Goal: Navigation & Orientation: Find specific page/section

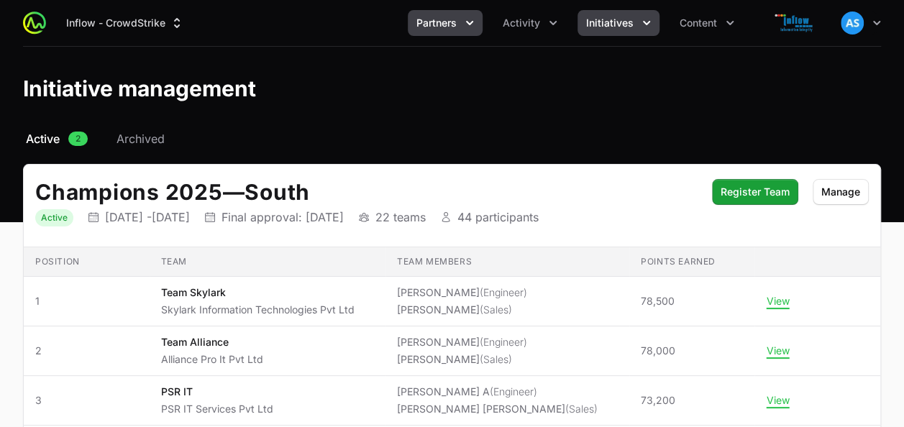
click at [444, 24] on span "Partners" at bounding box center [436, 23] width 40 height 14
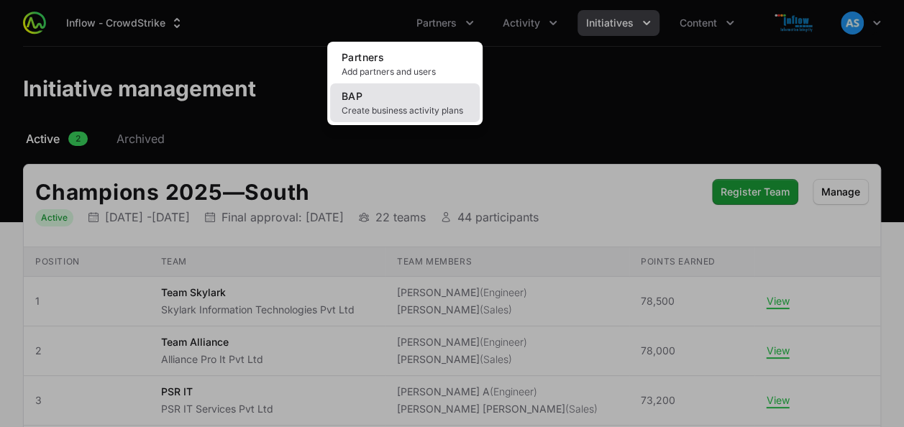
click at [440, 107] on span "Create business activity plans" at bounding box center [405, 111] width 127 height 12
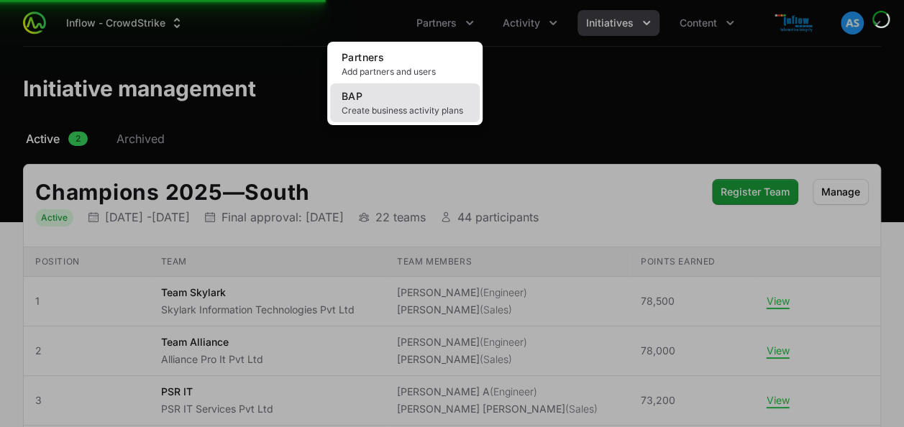
click at [440, 107] on span "Create business activity plans" at bounding box center [405, 111] width 127 height 12
click at [390, 93] on link "BAP Create business activity plans" at bounding box center [405, 102] width 150 height 39
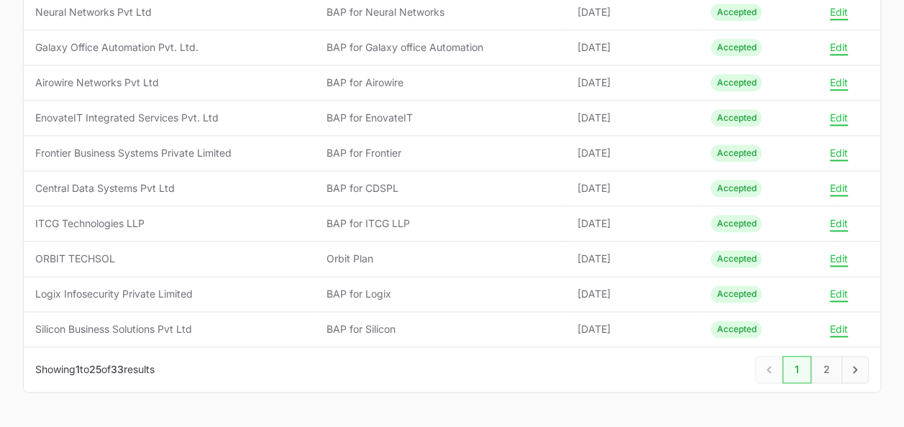
scroll to position [815, 0]
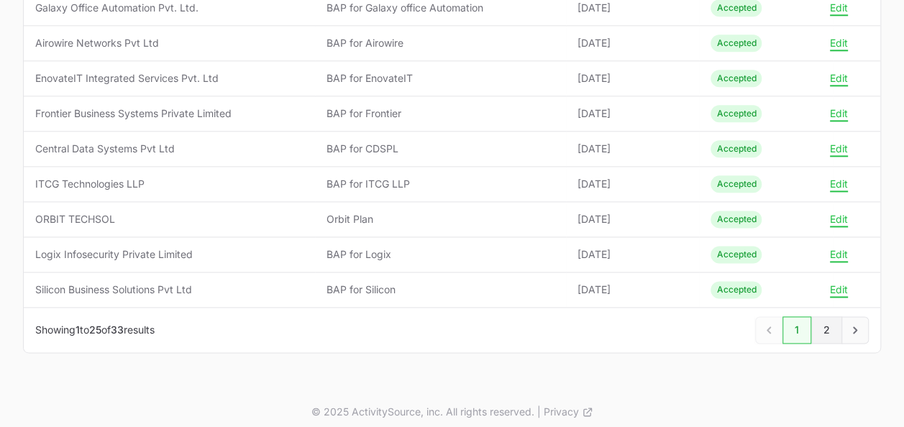
click at [826, 323] on link "2" at bounding box center [826, 329] width 31 height 27
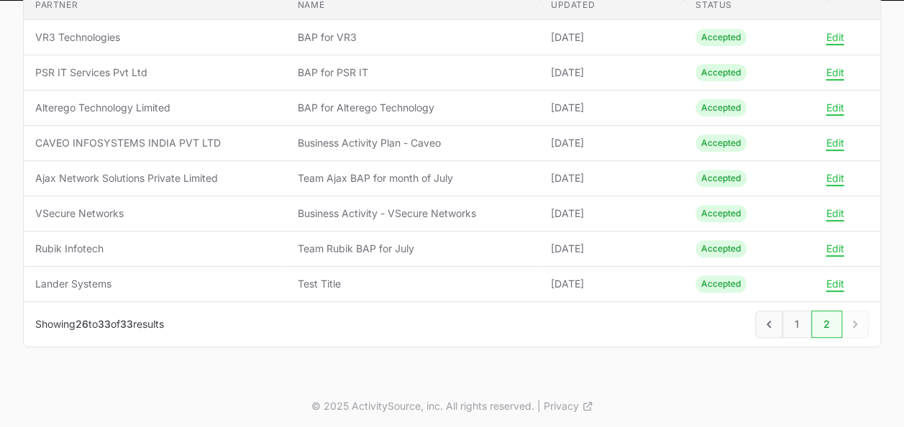
scroll to position [120, 0]
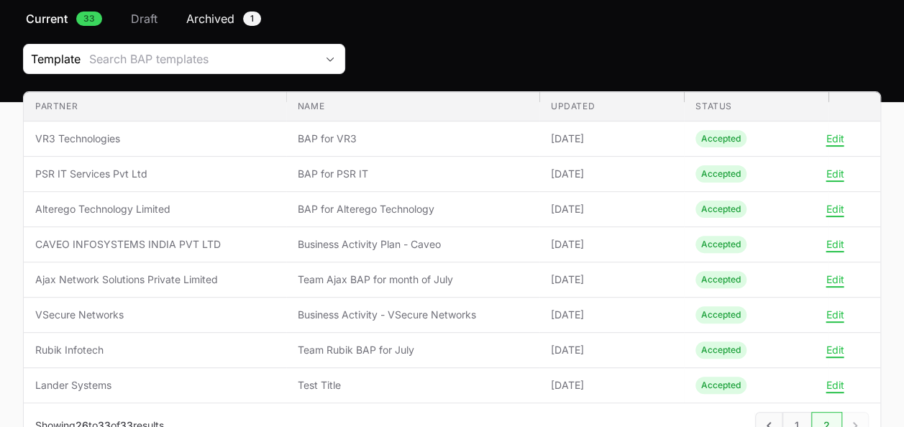
click at [230, 12] on span "Archived" at bounding box center [210, 18] width 48 height 17
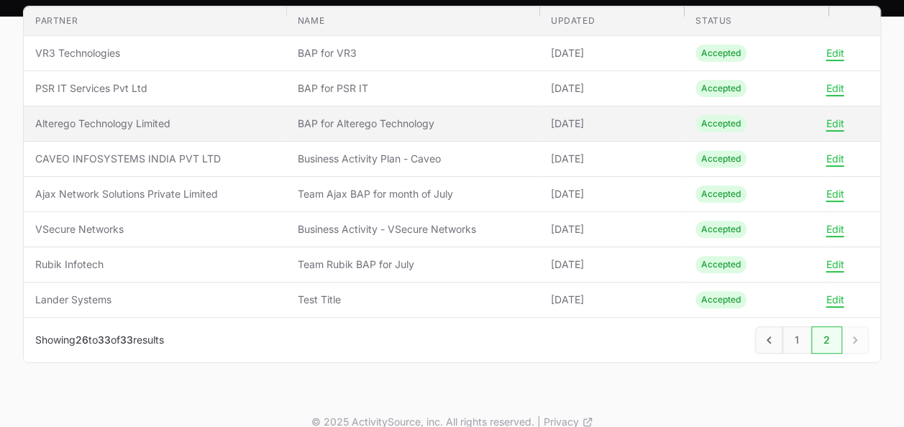
scroll to position [206, 0]
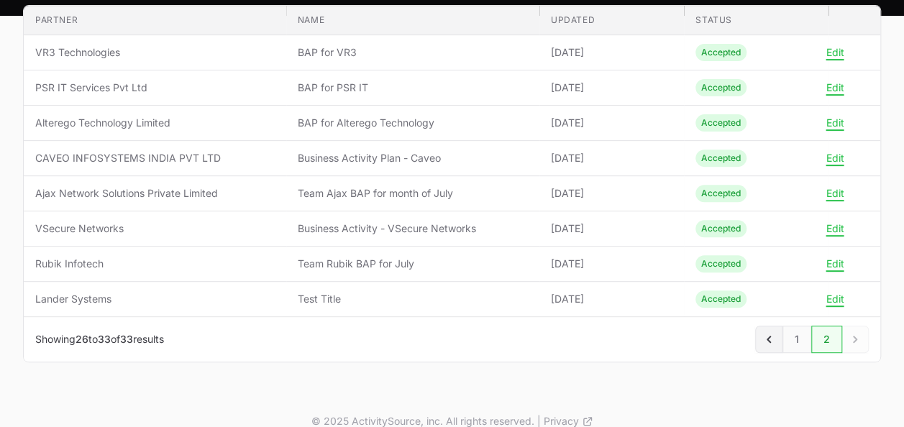
click at [766, 337] on icon "Previous" at bounding box center [769, 339] width 14 height 14
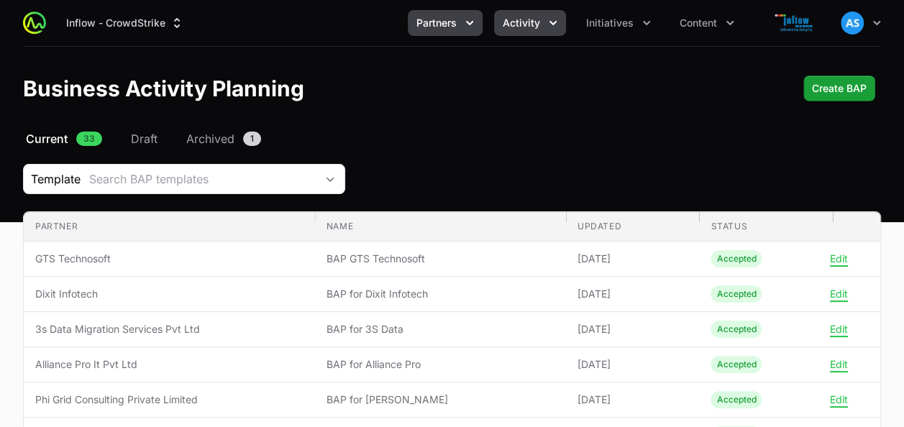
click at [549, 20] on icon "Activity menu" at bounding box center [553, 23] width 14 height 14
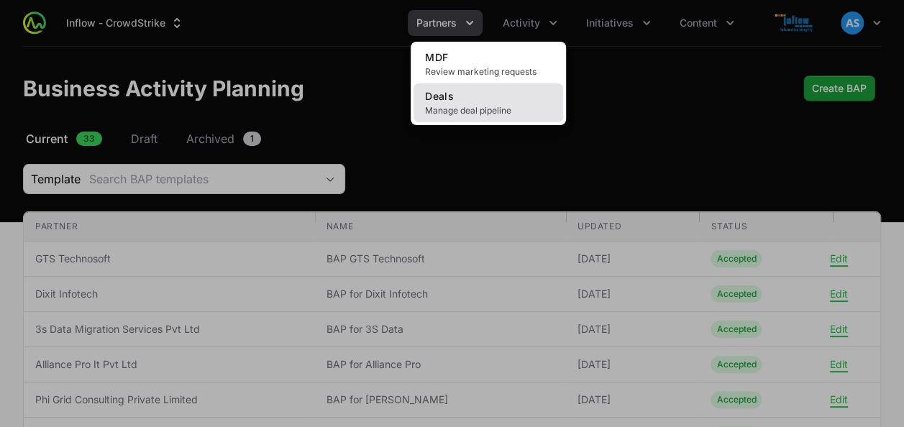
click at [510, 104] on link "Deals Manage deal pipeline" at bounding box center [488, 102] width 150 height 39
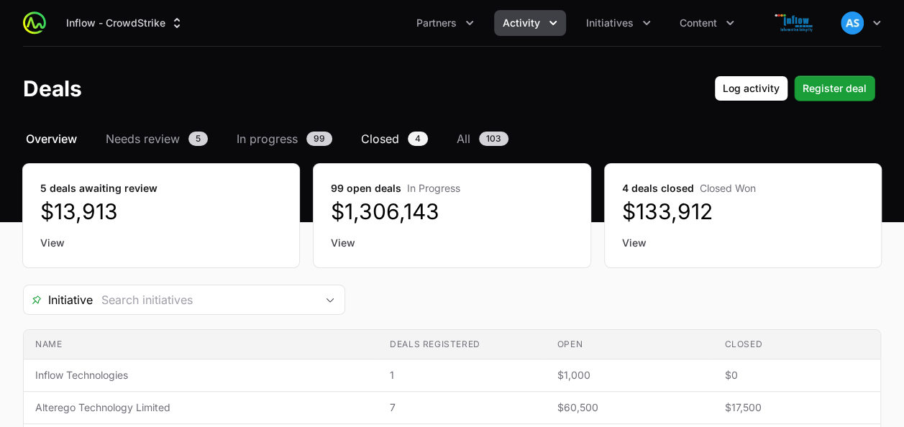
click at [406, 133] on link "Closed 4" at bounding box center [394, 138] width 73 height 17
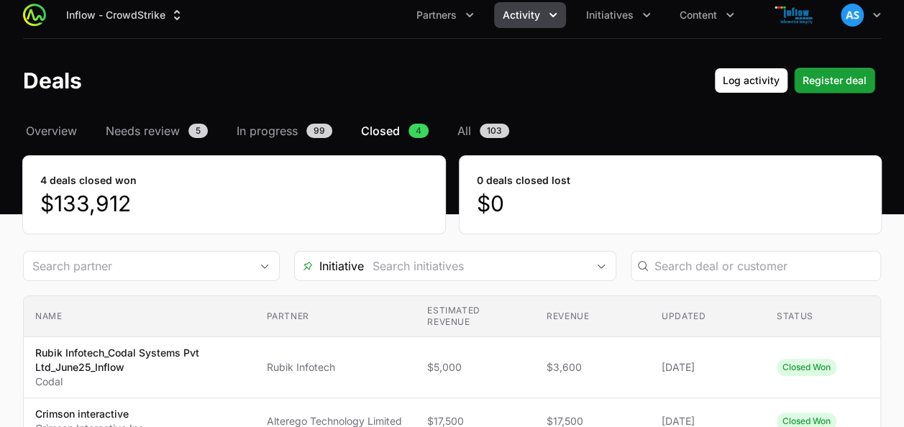
scroll to position [6, 0]
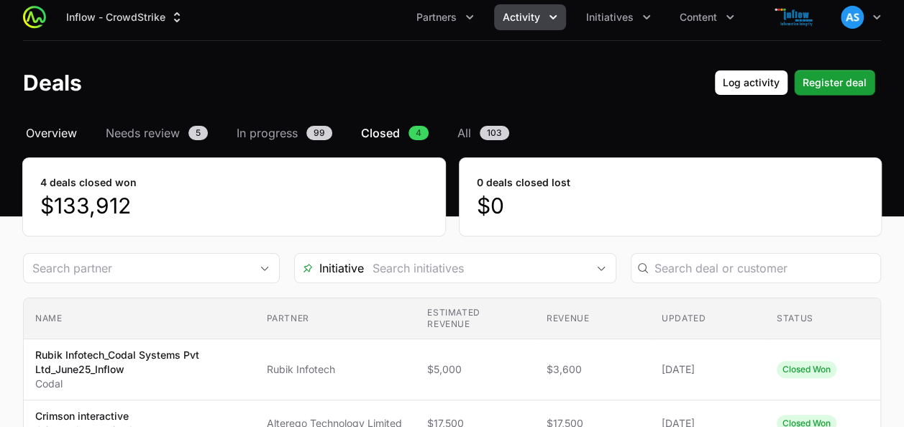
click at [58, 132] on span "Overview" at bounding box center [51, 132] width 51 height 17
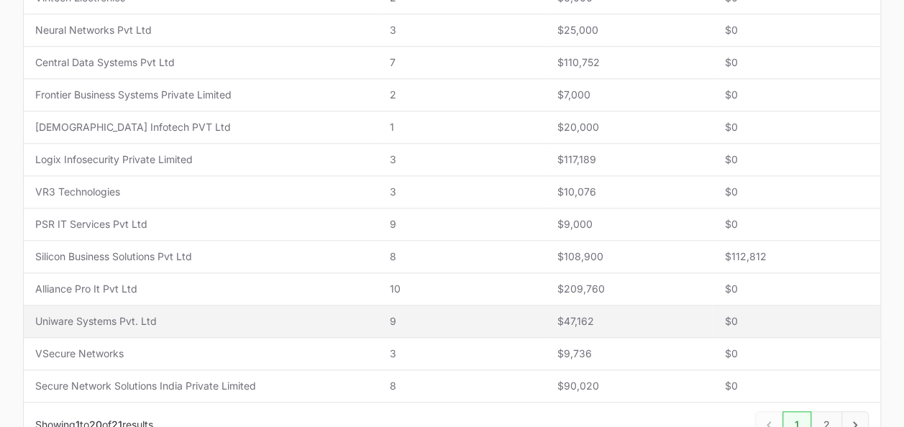
scroll to position [687, 0]
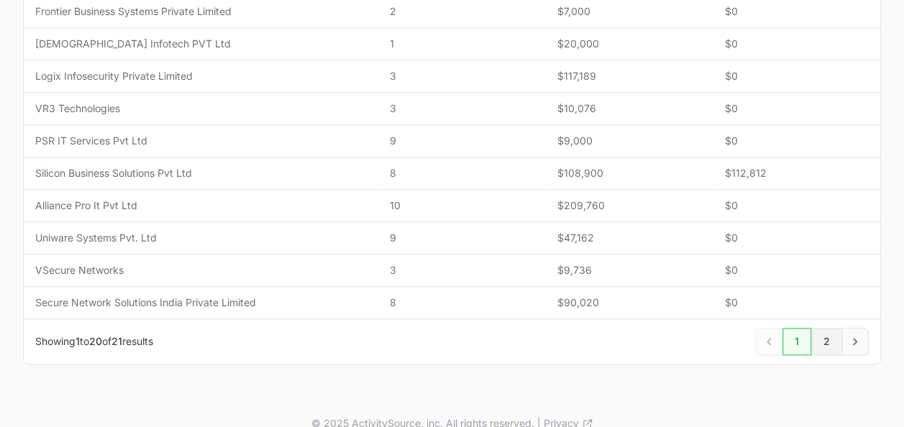
click at [819, 337] on link "2" at bounding box center [826, 341] width 31 height 27
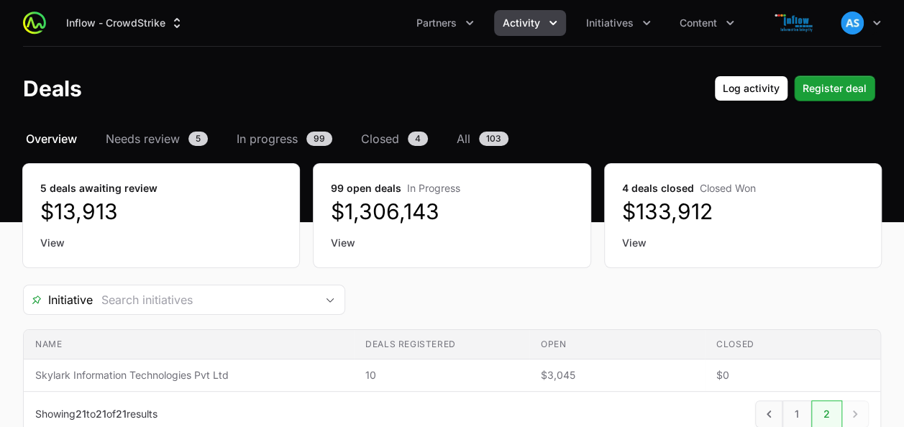
click at [68, 138] on span "Overview" at bounding box center [51, 138] width 51 height 17
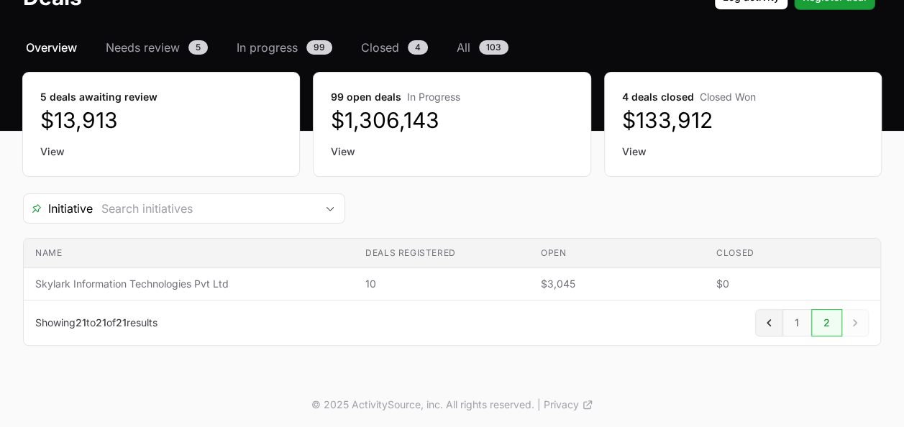
click at [772, 321] on icon "Previous" at bounding box center [769, 323] width 14 height 14
